Goal: Information Seeking & Learning: Learn about a topic

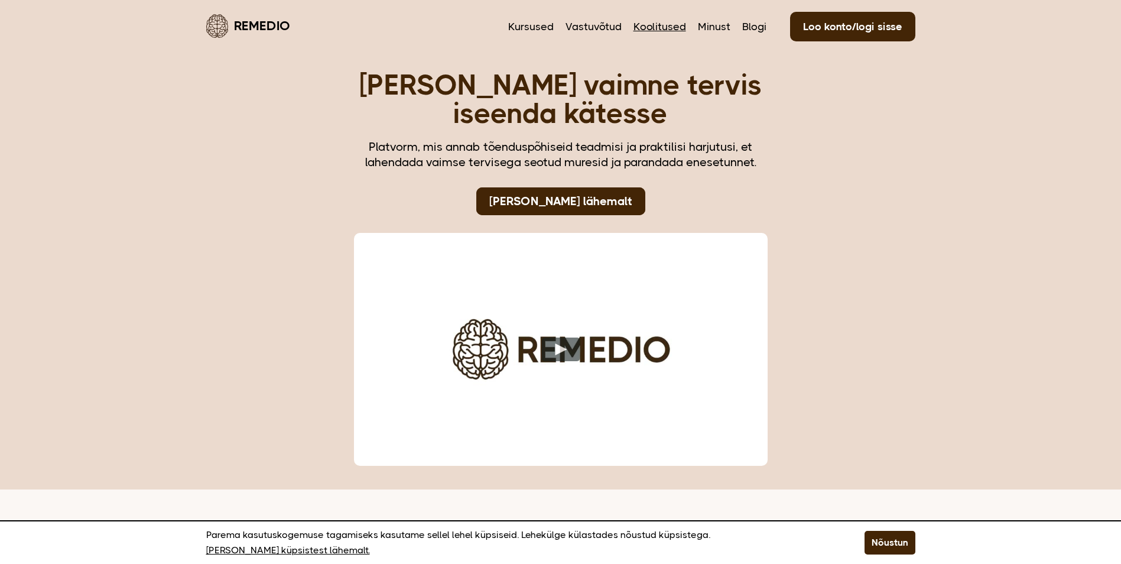
click at [645, 24] on link "Koolitused" at bounding box center [660, 26] width 53 height 15
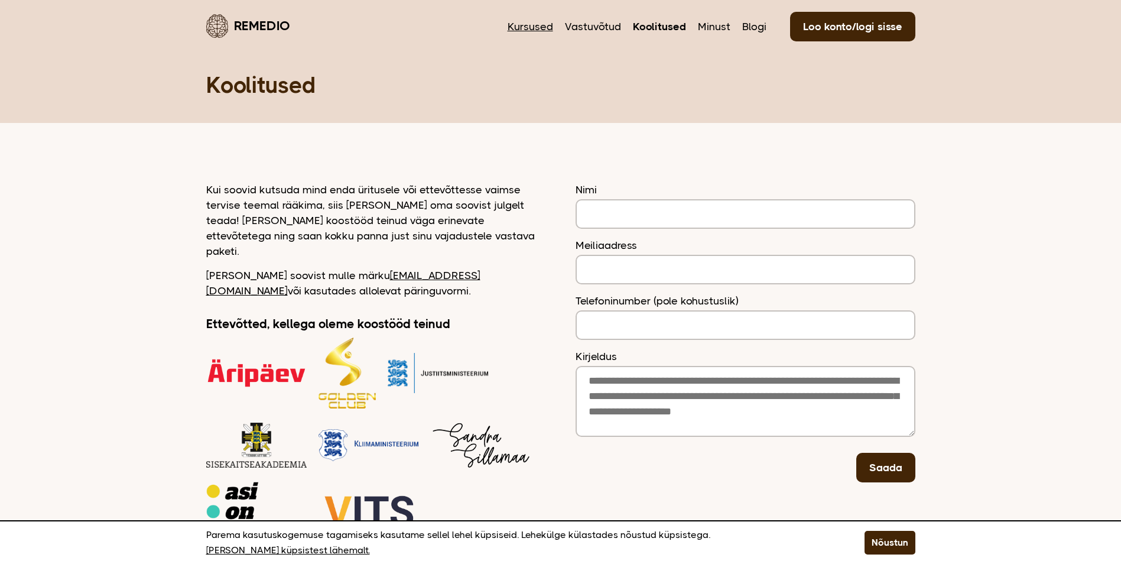
click at [540, 26] on link "Kursused" at bounding box center [531, 26] width 46 height 15
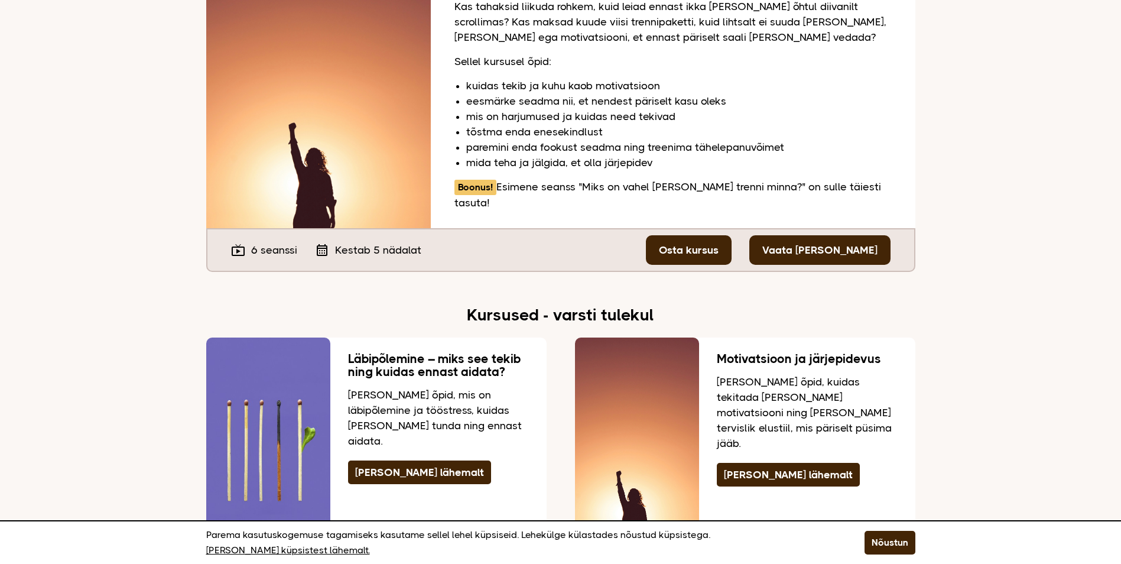
scroll to position [2128, 0]
